Goal: Transaction & Acquisition: Purchase product/service

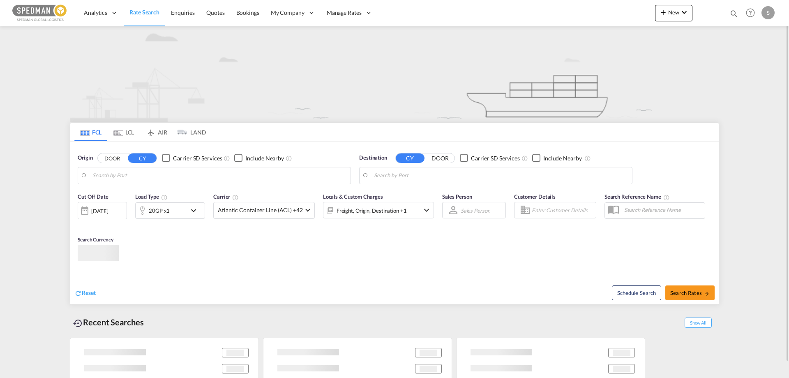
type input "[GEOGRAPHIC_DATA], DKFRC"
type input "Callao, PECLL"
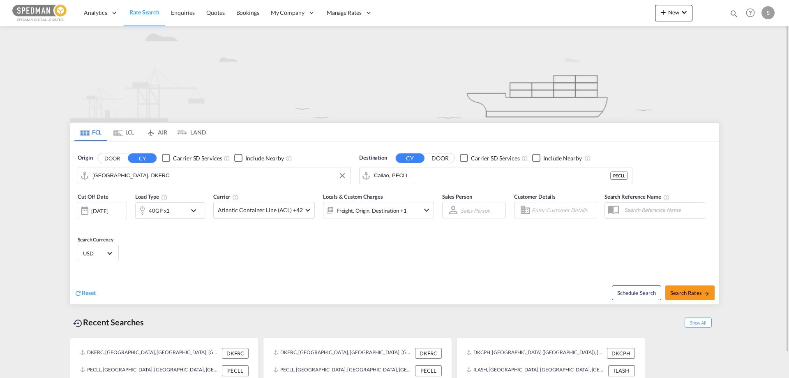
click at [106, 180] on input "[GEOGRAPHIC_DATA], DKFRC" at bounding box center [220, 175] width 254 height 12
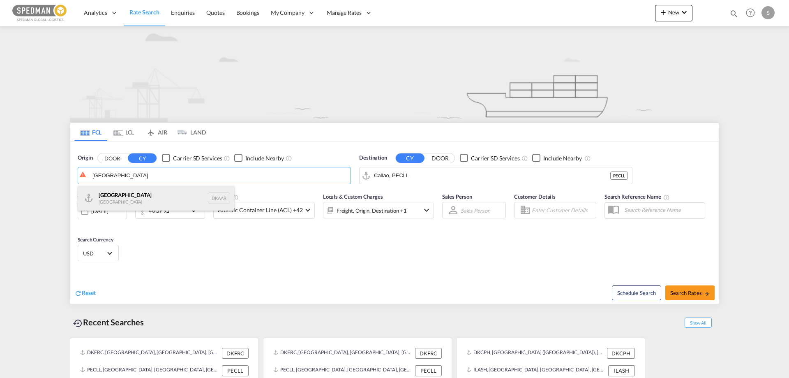
click at [105, 200] on div "Aarhus [GEOGRAPHIC_DATA] DKAAR" at bounding box center [156, 198] width 156 height 25
type input "[GEOGRAPHIC_DATA], [GEOGRAPHIC_DATA]"
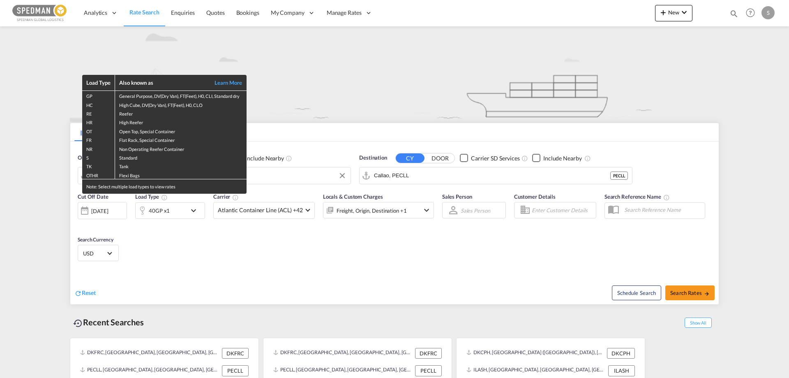
click at [420, 173] on div "Load Type Also known as Learn More GP General Purpose, DV(Dry Van), FT(Feet), H…" at bounding box center [394, 189] width 789 height 378
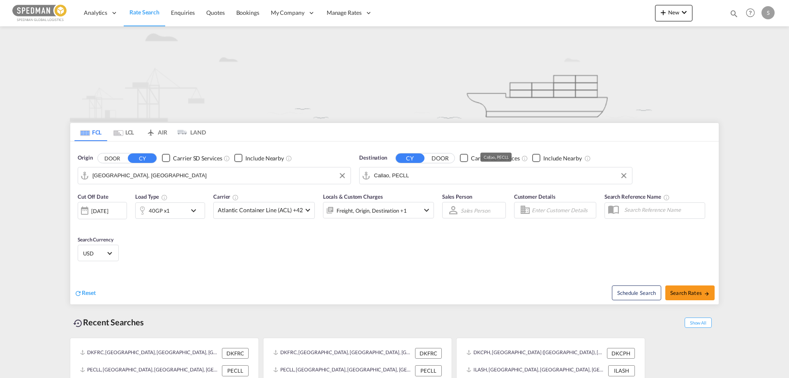
click at [420, 173] on input "Callao, PECLL" at bounding box center [501, 175] width 254 height 12
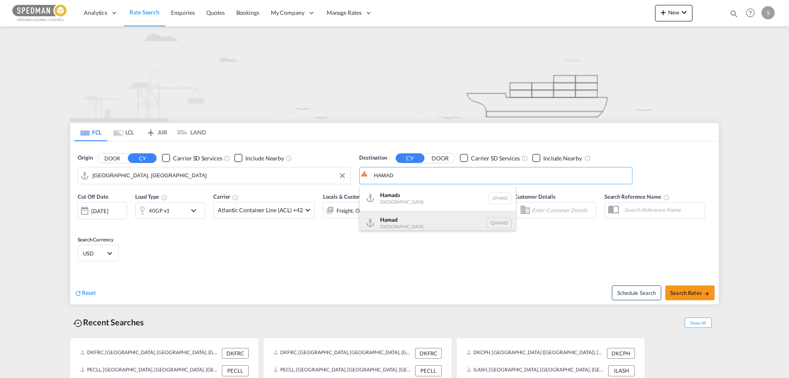
click at [389, 220] on div "Hamad [GEOGRAPHIC_DATA] QAHMD" at bounding box center [438, 222] width 156 height 25
type input "Hamad, QAHMD"
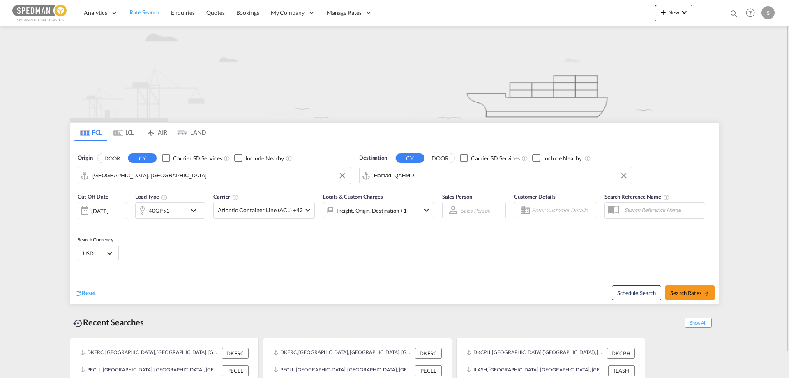
click at [180, 211] on div "40GP x1" at bounding box center [161, 210] width 51 height 16
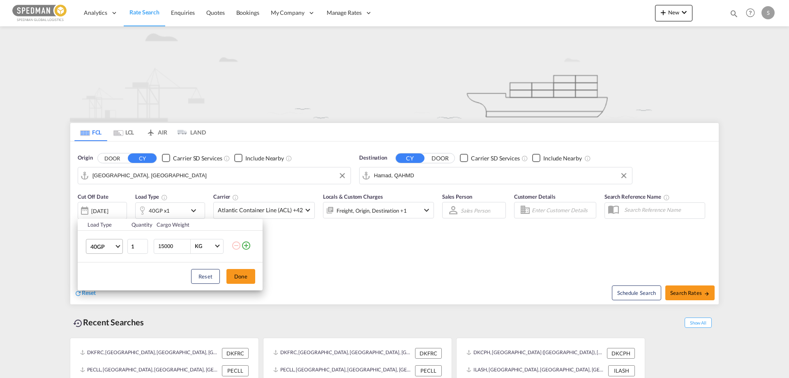
click at [108, 244] on span "40GP" at bounding box center [102, 247] width 24 height 8
click at [104, 265] on div "40HC" at bounding box center [97, 266] width 15 height 8
click at [237, 277] on button "Done" at bounding box center [241, 276] width 29 height 15
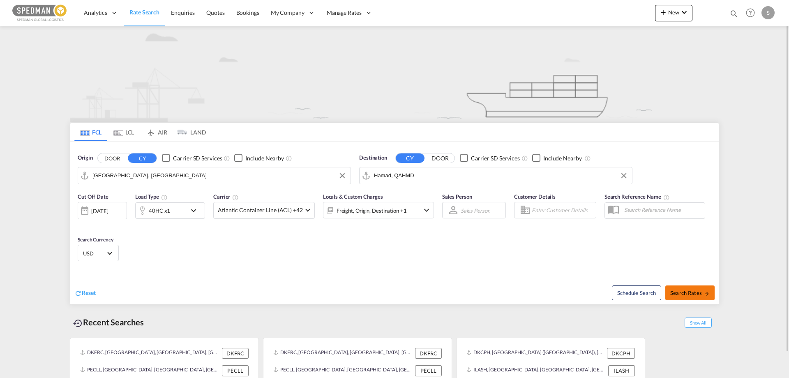
click at [695, 296] on span "Search Rates" at bounding box center [690, 292] width 39 height 7
type input "DKAAR to QAHMD / [DATE]"
